Goal: Check status: Check status

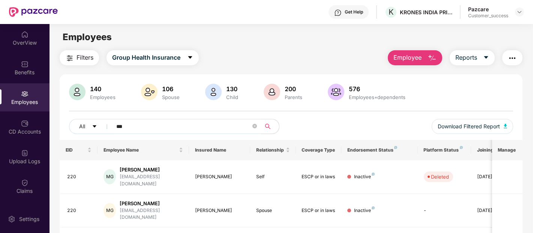
scroll to position [27, 0]
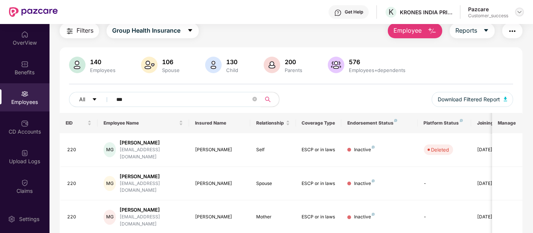
click at [520, 10] on img at bounding box center [520, 12] width 6 height 6
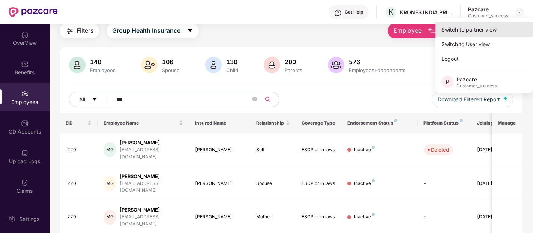
click at [491, 26] on div "Switch to partner view" at bounding box center [485, 29] width 98 height 15
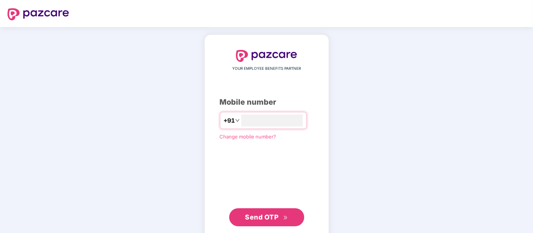
type input "**********"
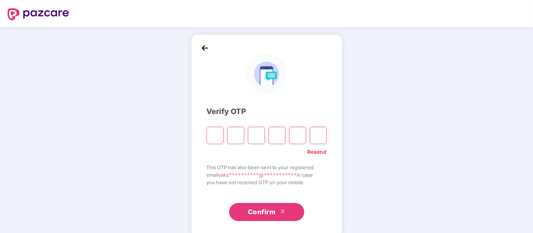
type input "*"
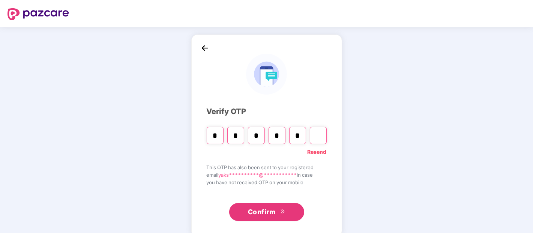
type input "*"
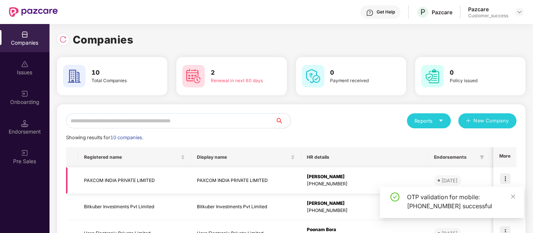
click at [506, 174] on img at bounding box center [505, 178] width 11 height 11
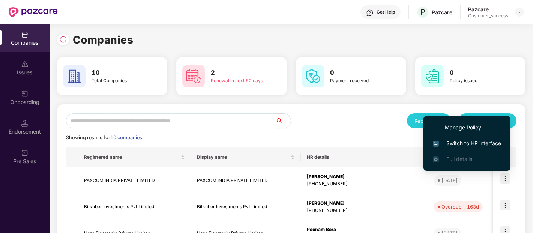
click at [465, 138] on li "Switch to HR interface" at bounding box center [467, 143] width 87 height 16
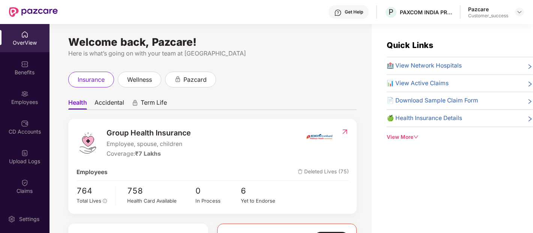
click at [14, 63] on div "Benefits" at bounding box center [25, 68] width 50 height 28
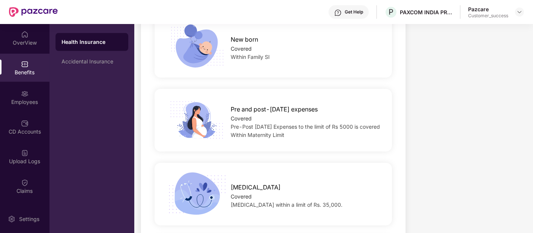
scroll to position [913, 0]
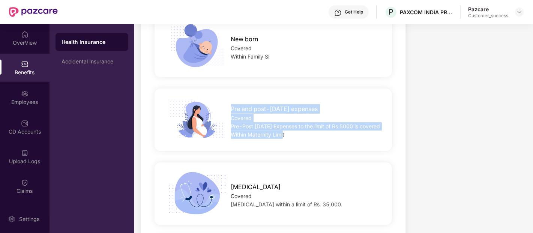
drag, startPoint x: 230, startPoint y: 107, endPoint x: 301, endPoint y: 139, distance: 77.7
click at [301, 139] on div "Pre and post-natal expenses Covered Pre-Post Natal Expenses to the limit of Rs …" at bounding box center [273, 120] width 261 height 44
copy div "Pre and post-natal expenses Covered Pre-Post Natal Expenses to the limit of Rs …"
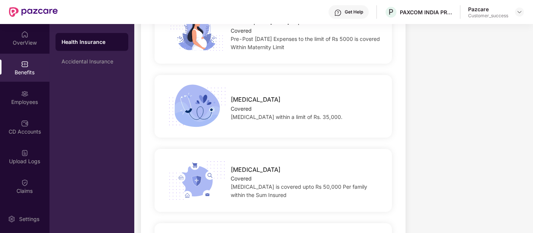
scroll to position [1002, 0]
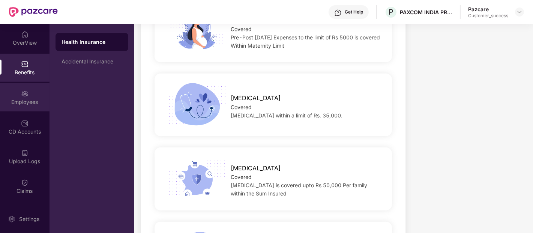
click at [12, 94] on div "Employees" at bounding box center [25, 97] width 50 height 28
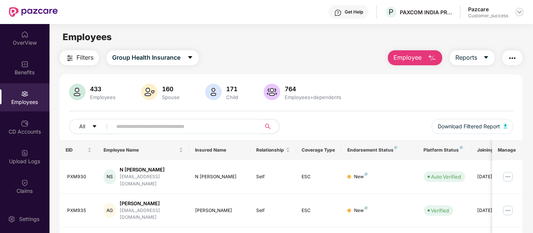
click at [516, 12] on div at bounding box center [519, 12] width 9 height 9
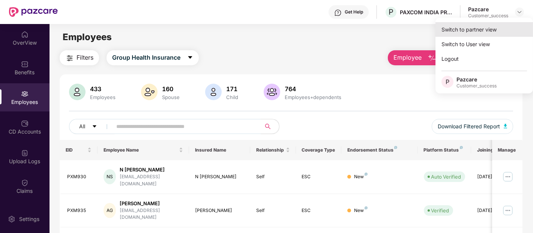
click at [486, 28] on div "Switch to partner view" at bounding box center [485, 29] width 98 height 15
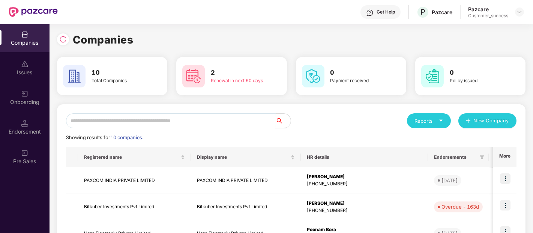
click at [224, 119] on input "text" at bounding box center [171, 120] width 210 height 15
type input "*"
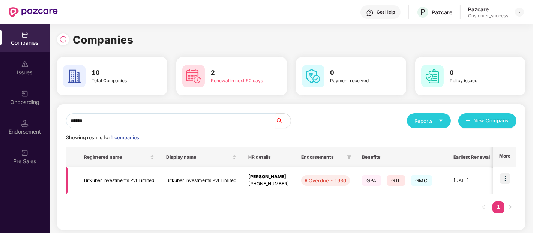
type input "******"
click at [503, 180] on img at bounding box center [505, 178] width 11 height 11
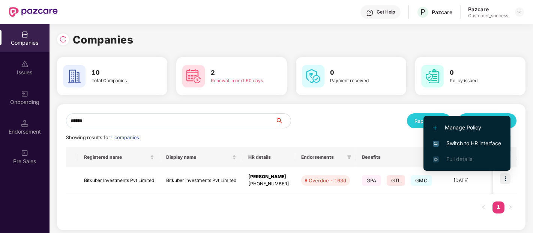
click at [443, 140] on span "Switch to HR interface" at bounding box center [467, 143] width 68 height 8
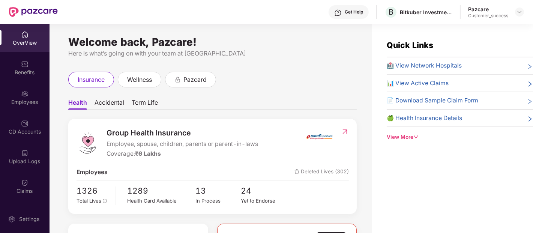
scroll to position [28, 0]
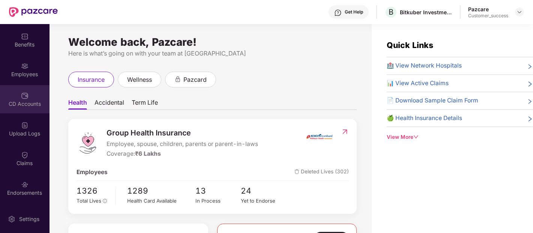
click at [28, 105] on div "CD Accounts" at bounding box center [25, 104] width 50 height 8
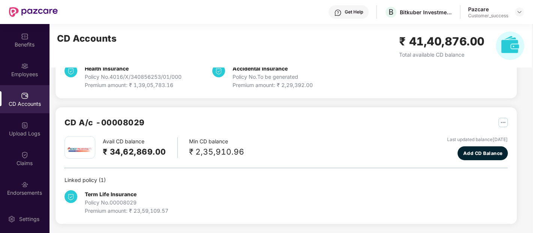
scroll to position [123, 0]
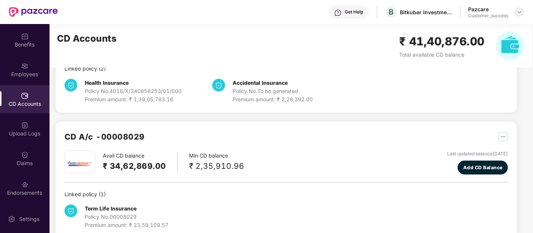
click at [519, 15] on div at bounding box center [519, 12] width 9 height 9
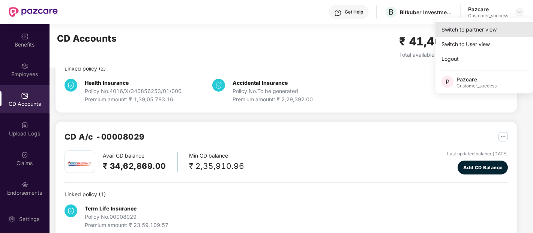
click at [493, 32] on div "Switch to partner view" at bounding box center [485, 29] width 98 height 15
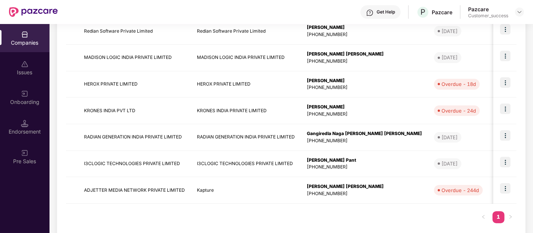
scroll to position [242, 0]
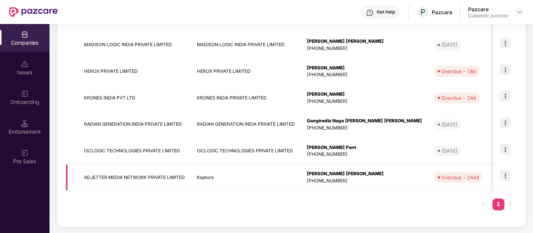
click at [504, 175] on img at bounding box center [505, 175] width 11 height 11
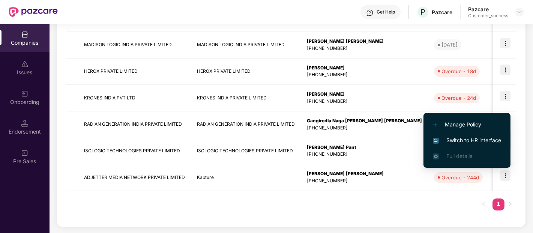
click at [456, 144] on span "Switch to HR interface" at bounding box center [467, 140] width 68 height 8
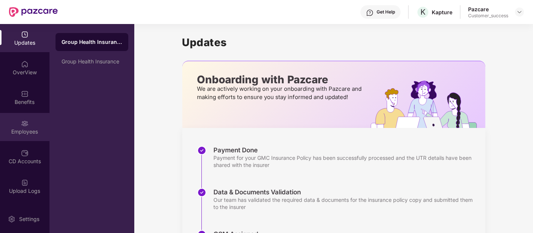
click at [23, 131] on div "Employees" at bounding box center [25, 132] width 50 height 8
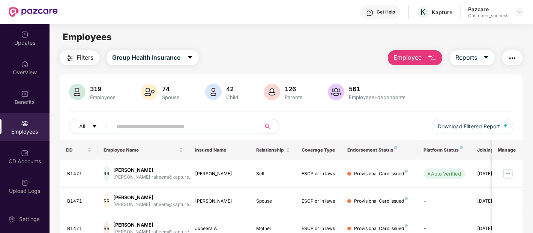
click at [166, 129] on input "text" at bounding box center [183, 126] width 135 height 11
paste input "*****"
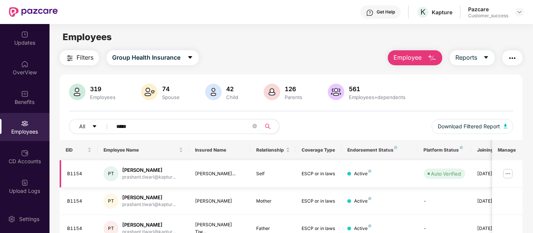
type input "*****"
click at [508, 174] on img at bounding box center [508, 174] width 12 height 12
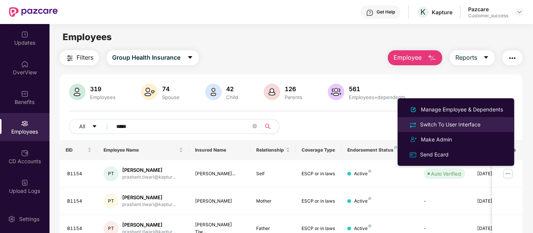
click at [458, 122] on div "Switch To User Interface" at bounding box center [450, 124] width 63 height 8
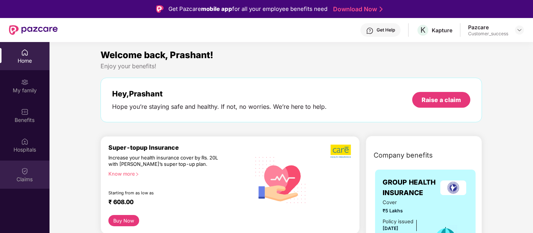
click at [27, 188] on div "Claims" at bounding box center [25, 175] width 50 height 28
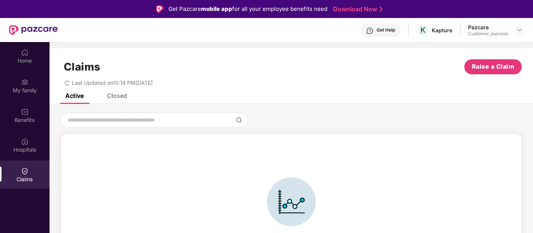
scroll to position [16, 0]
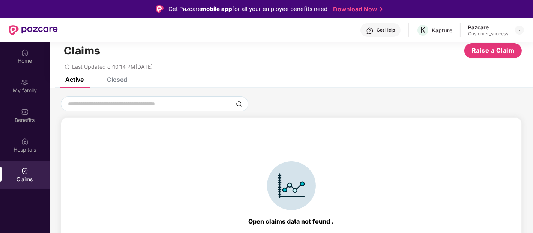
click at [119, 77] on div "Closed" at bounding box center [117, 80] width 20 height 8
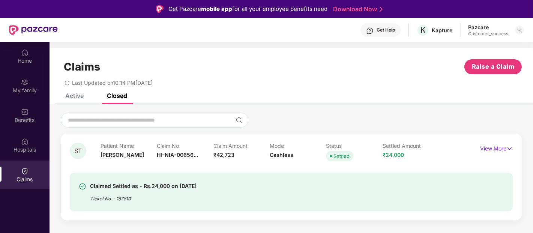
scroll to position [42, 0]
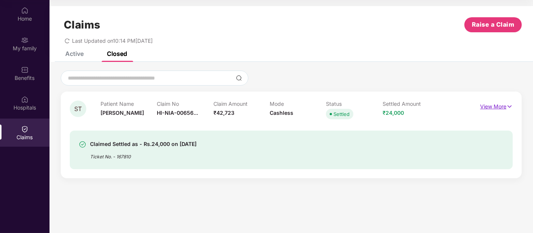
click at [500, 107] on p "View More" at bounding box center [496, 106] width 33 height 10
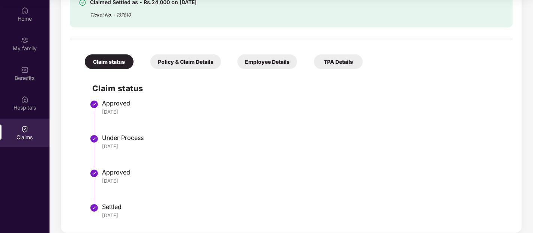
scroll to position [165, 0]
click at [216, 66] on div "Policy & Claim Details" at bounding box center [185, 62] width 71 height 15
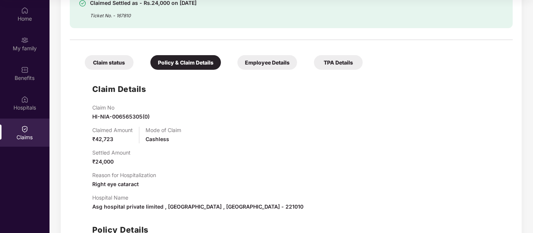
click at [259, 59] on div "Employee Details" at bounding box center [267, 62] width 60 height 15
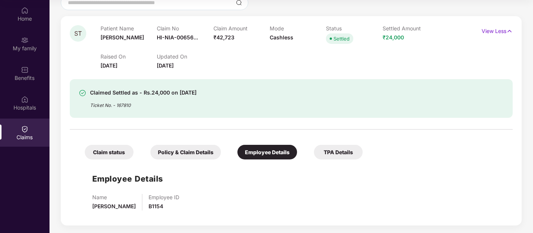
click at [207, 152] on div "Policy & Claim Details" at bounding box center [185, 152] width 71 height 15
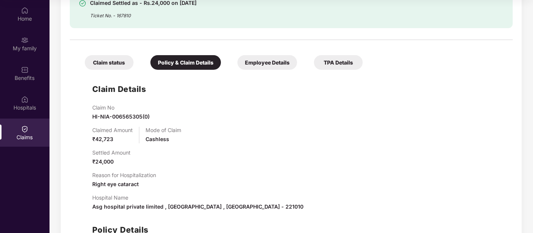
scroll to position [238, 0]
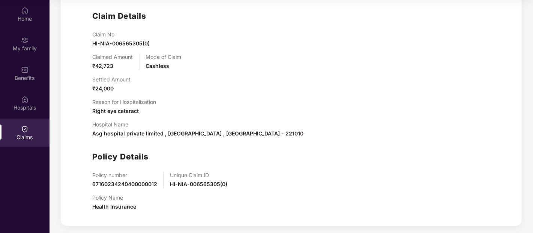
click at [190, 186] on span "HI-NIA-006565305(0)" at bounding box center [198, 184] width 57 height 6
copy span "HI-NIA-006565305(0)"
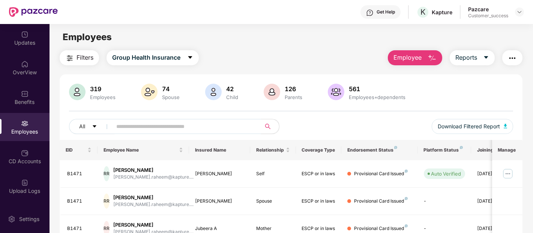
click at [132, 123] on input "text" at bounding box center [183, 126] width 135 height 11
paste input "********"
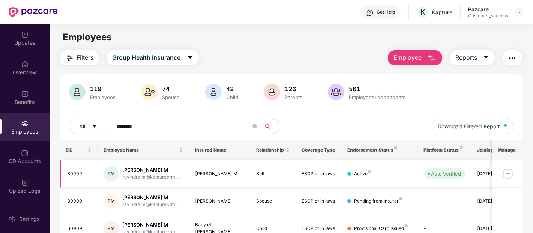
scroll to position [36, 0]
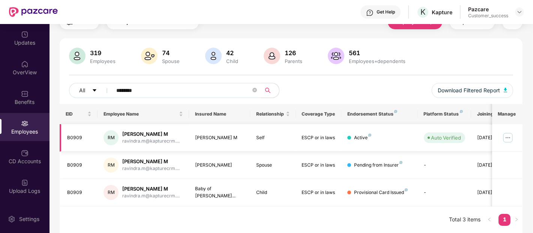
type input "********"
click at [509, 135] on img at bounding box center [508, 138] width 12 height 12
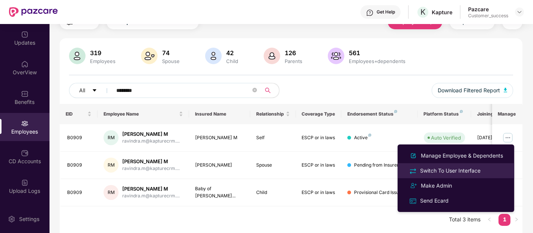
click at [443, 167] on div "Switch To User Interface" at bounding box center [450, 171] width 63 height 8
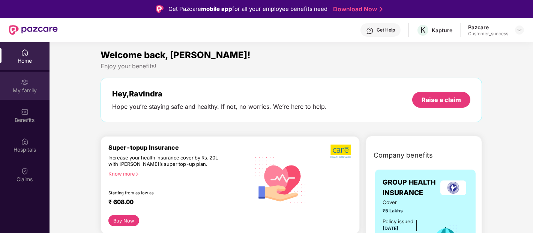
click at [32, 93] on div "My family" at bounding box center [25, 91] width 50 height 8
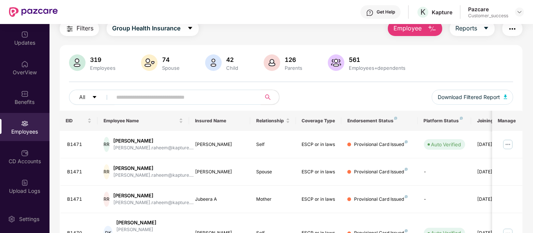
scroll to position [30, 0]
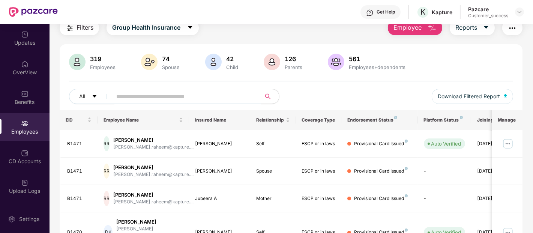
click at [204, 98] on input "text" at bounding box center [183, 96] width 135 height 11
paste input "********"
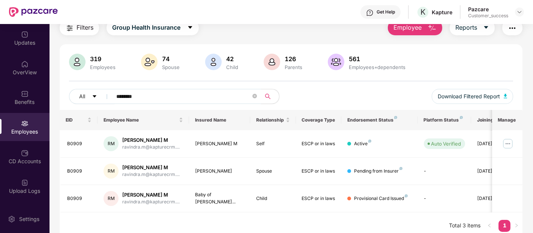
type input "********"
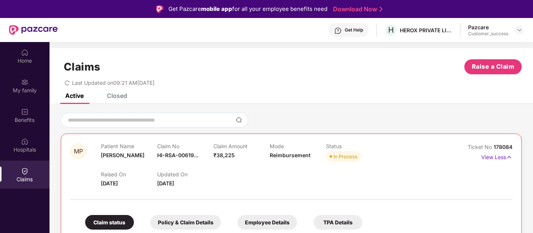
click at [111, 97] on div "Closed" at bounding box center [117, 96] width 20 height 8
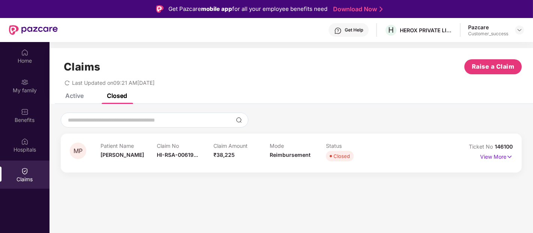
click at [73, 96] on div "Active" at bounding box center [74, 96] width 18 height 8
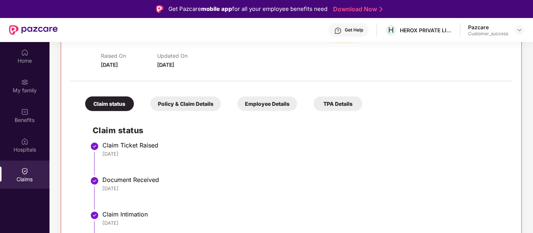
scroll to position [118, 0]
click at [329, 101] on div "TPA Details" at bounding box center [338, 104] width 49 height 15
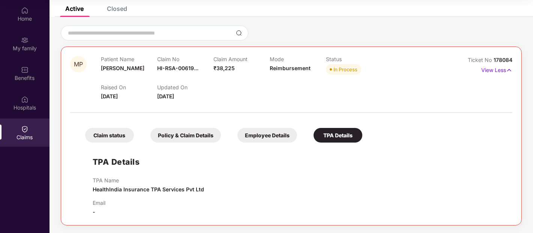
scroll to position [38, 0]
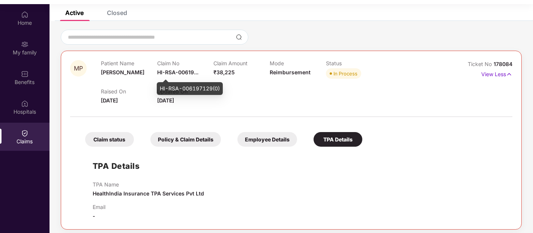
click at [204, 88] on div "HI-RSA-006197129(0)" at bounding box center [190, 88] width 66 height 13
click at [219, 88] on div "HI-RSA-006197129(0)" at bounding box center [190, 88] width 66 height 13
copy div "HI-RSA-006197129(0)"
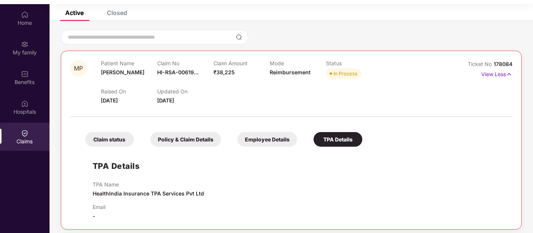
click at [122, 141] on div "Claim status" at bounding box center [109, 139] width 49 height 15
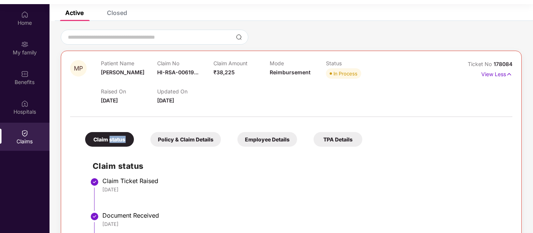
click at [122, 141] on div "Claim status" at bounding box center [109, 139] width 49 height 15
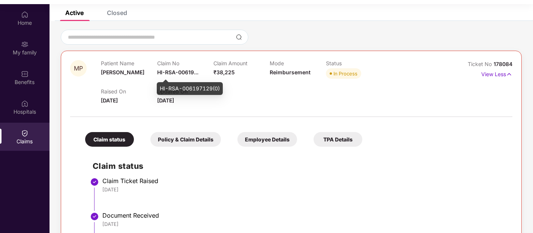
click at [178, 71] on span "HI-RSA-00619..." at bounding box center [177, 72] width 41 height 6
click at [177, 91] on div "HI-RSA-006197129(0)" at bounding box center [190, 88] width 66 height 13
copy div "HI-RSA-006197129(0)"
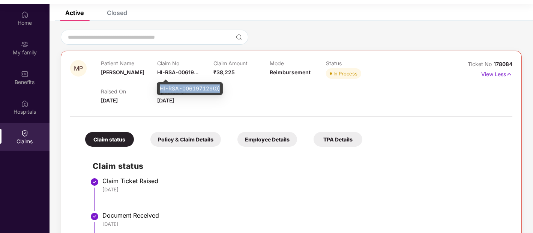
click at [222, 94] on div "HI-RSA-006197129(0)" at bounding box center [190, 88] width 66 height 13
click at [182, 87] on div "HI-RSA-006197129(0)" at bounding box center [190, 88] width 66 height 13
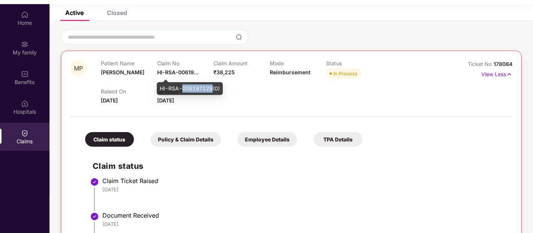
click at [182, 87] on div "HI-RSA-006197129(0)" at bounding box center [190, 88] width 66 height 13
copy div "HI-RSA-006197129(0)"
click at [507, 62] on span "178084" at bounding box center [503, 64] width 19 height 6
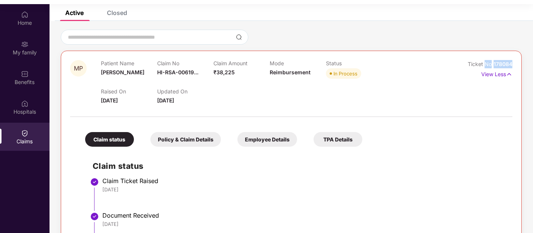
click at [507, 62] on span "178084" at bounding box center [503, 64] width 19 height 6
copy div "Ticket No 178084"
